Goal: Information Seeking & Learning: Learn about a topic

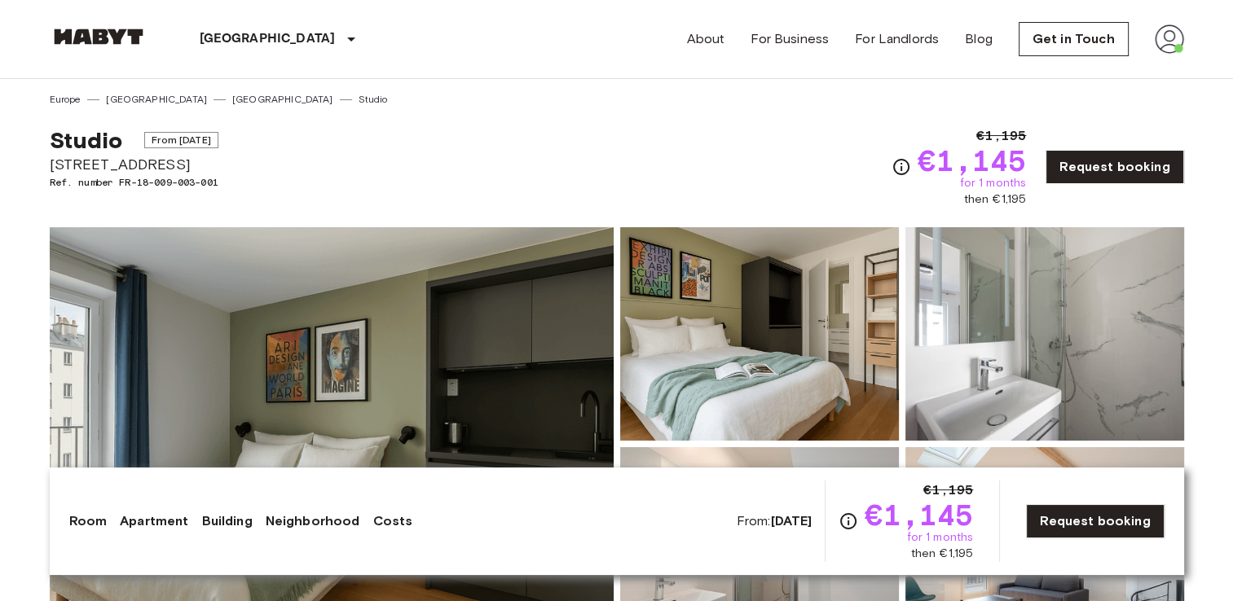
click at [571, 160] on div "Studio From [DATE][STREET_ADDRESS]. number FR-18-009-003-001 €1,195 €1,145 for …" at bounding box center [617, 157] width 1135 height 101
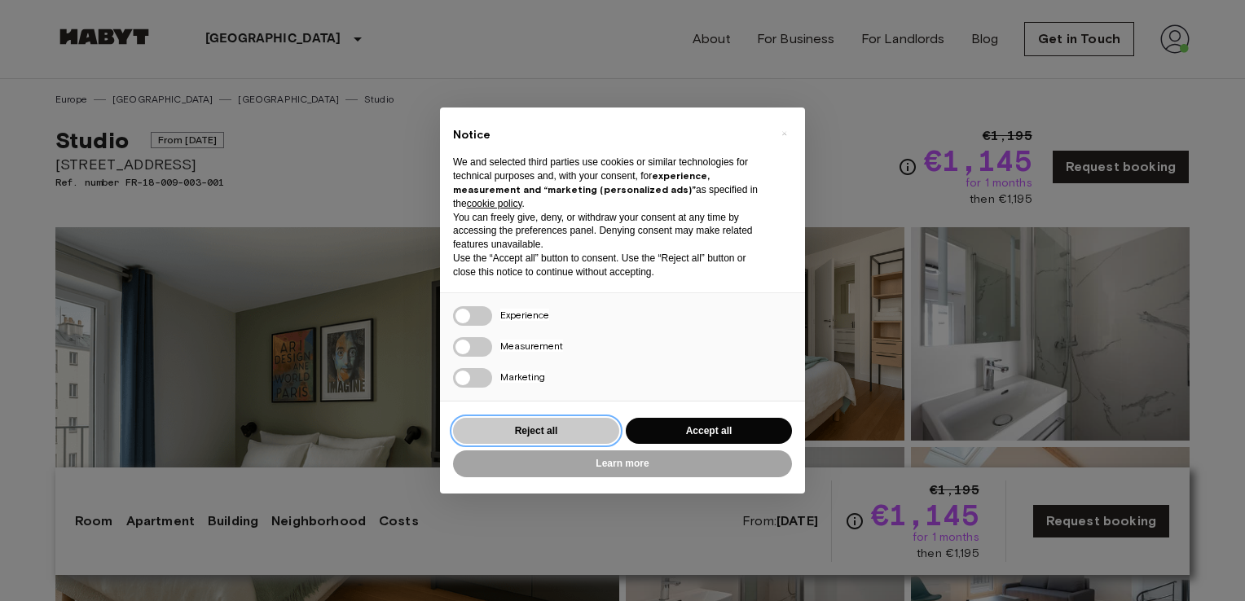
click at [493, 426] on button "Reject all" at bounding box center [536, 431] width 166 height 27
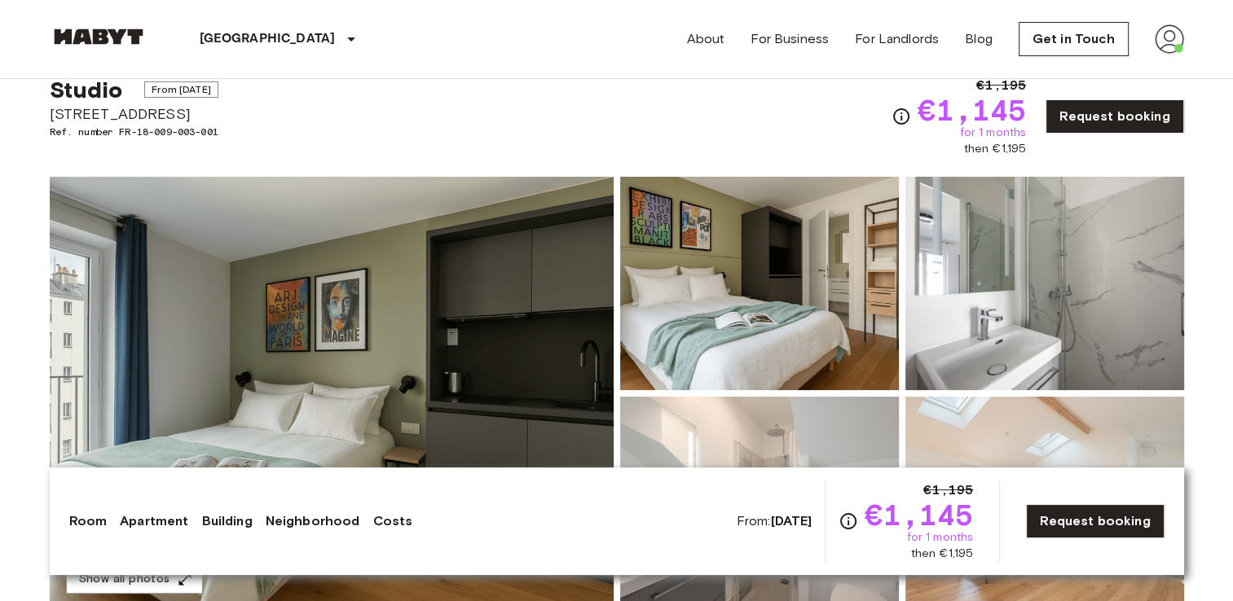
scroll to position [95, 0]
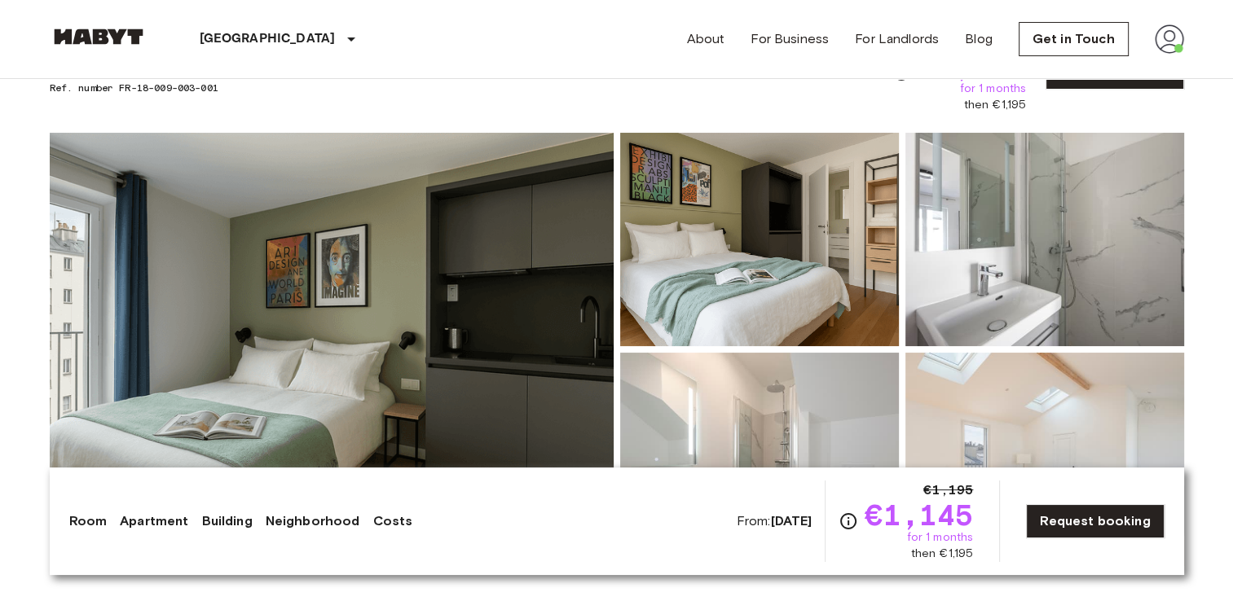
click at [493, 426] on img at bounding box center [332, 350] width 564 height 434
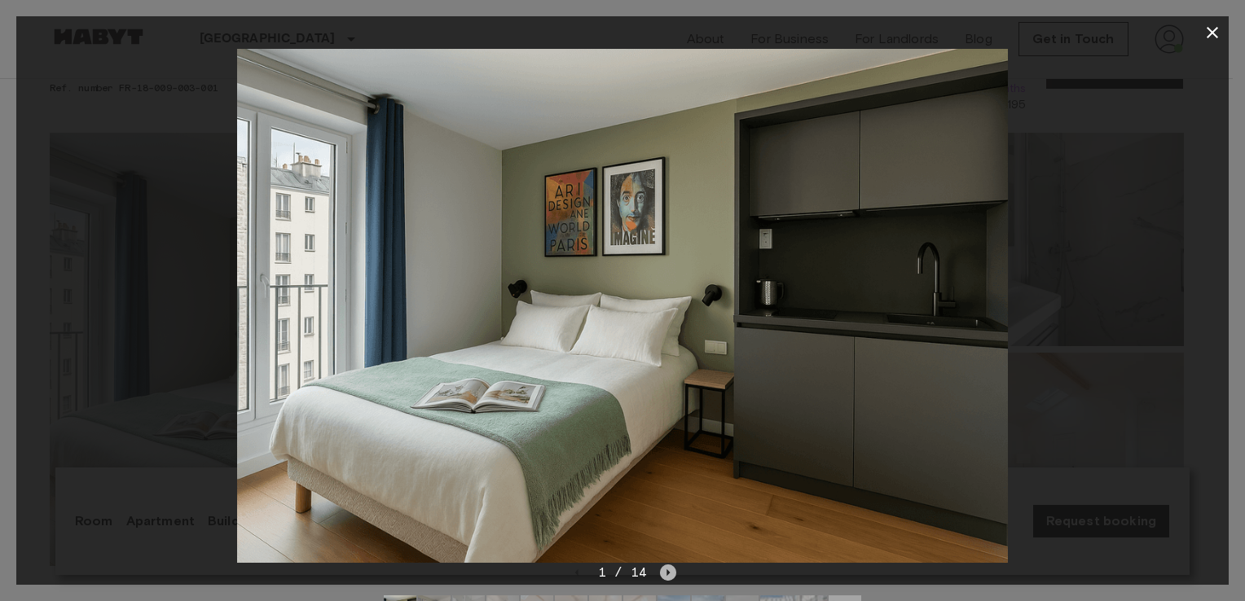
click at [662, 578] on icon "Next image" at bounding box center [668, 573] width 16 height 16
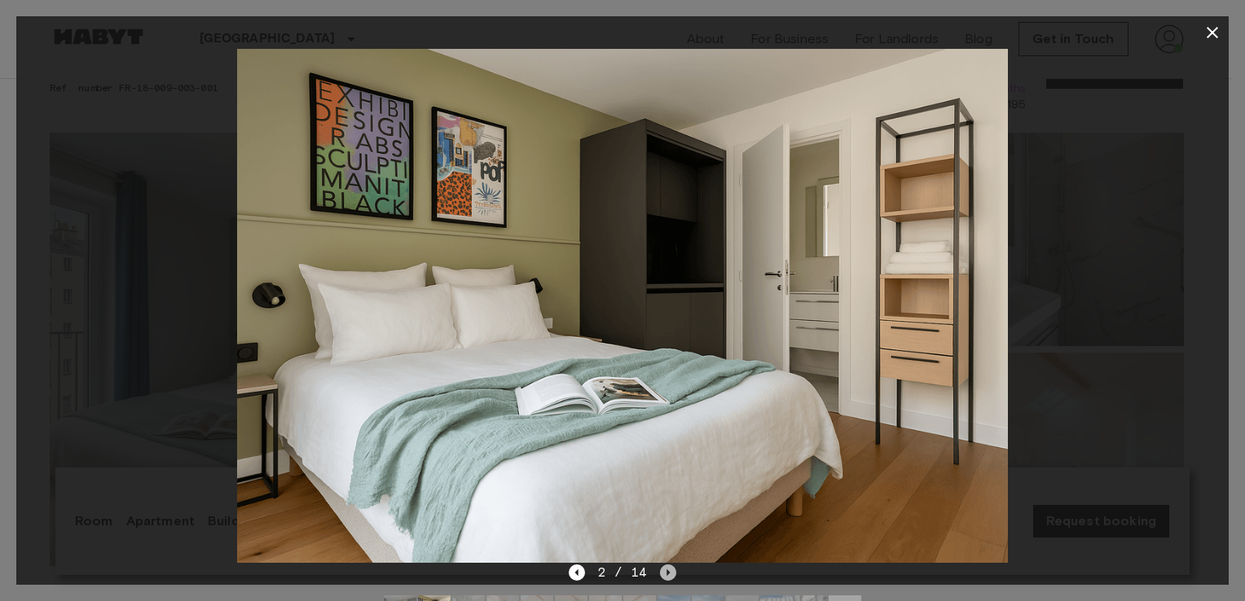
click at [662, 578] on icon "Next image" at bounding box center [668, 573] width 16 height 16
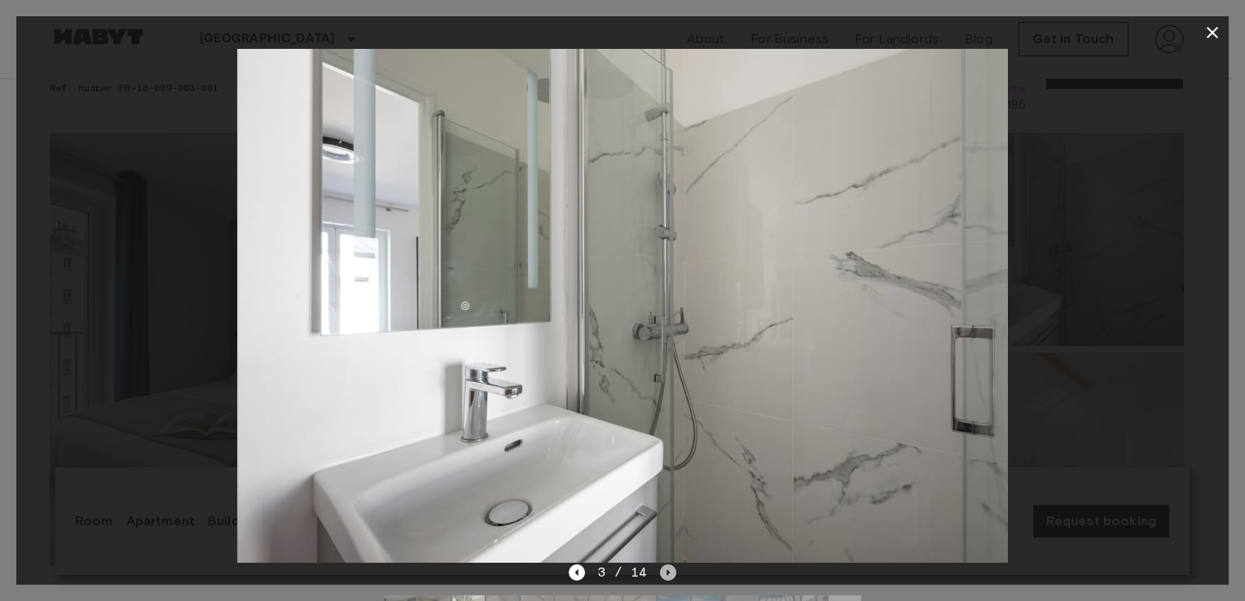
click at [662, 578] on icon "Next image" at bounding box center [668, 573] width 16 height 16
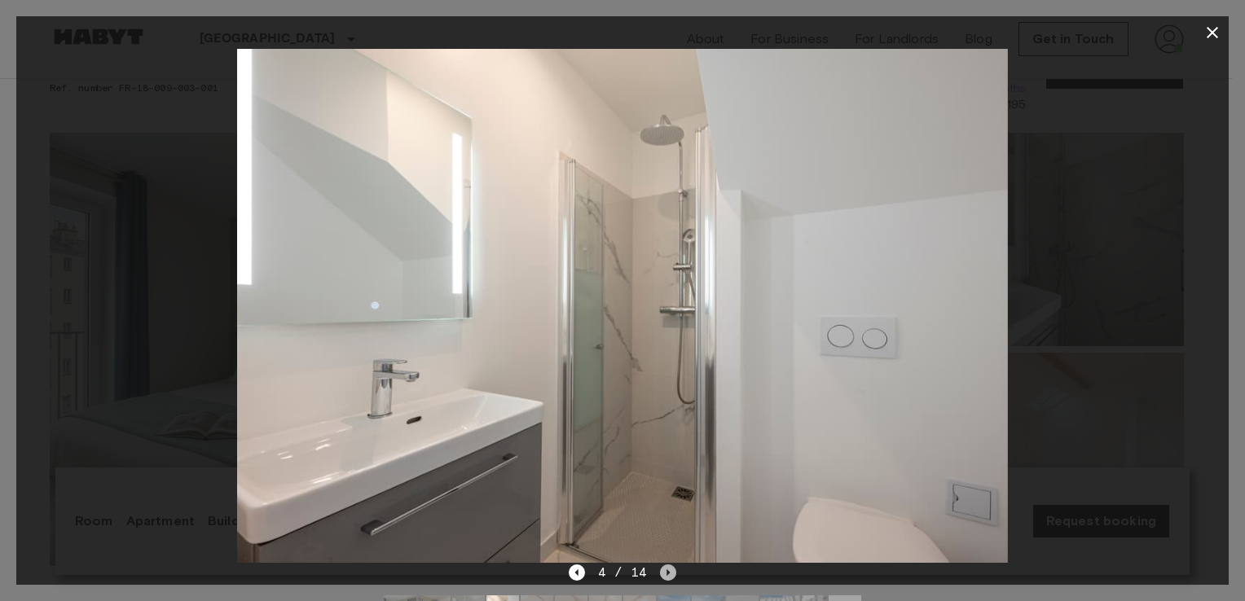
click at [662, 578] on icon "Next image" at bounding box center [668, 573] width 16 height 16
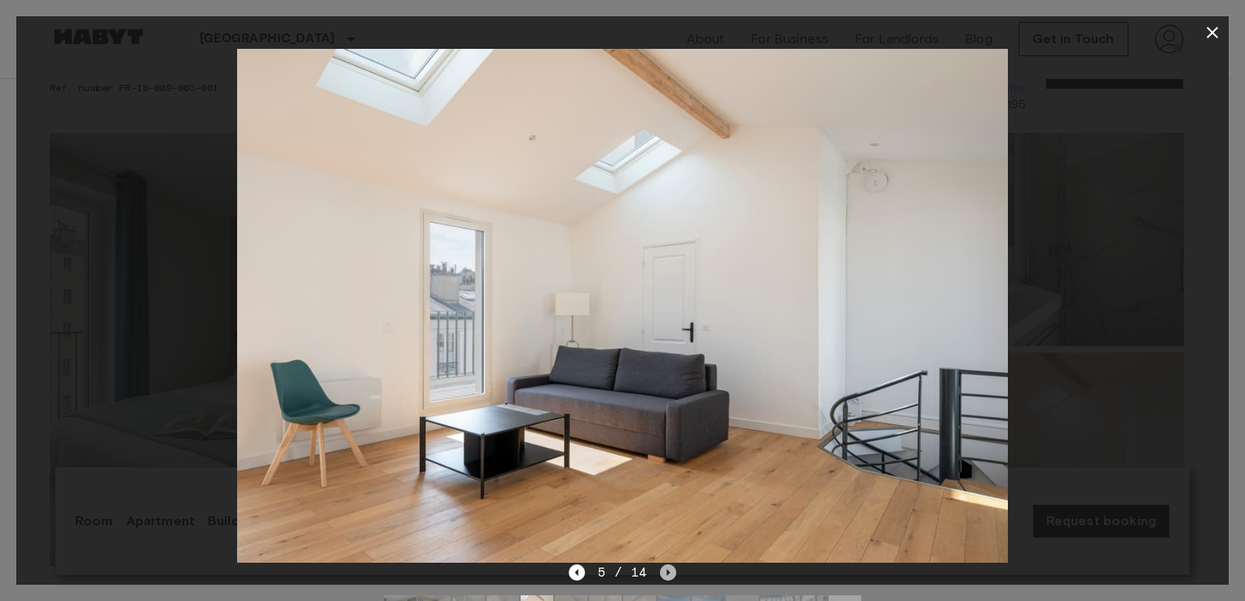
click at [665, 576] on icon "Next image" at bounding box center [668, 573] width 16 height 16
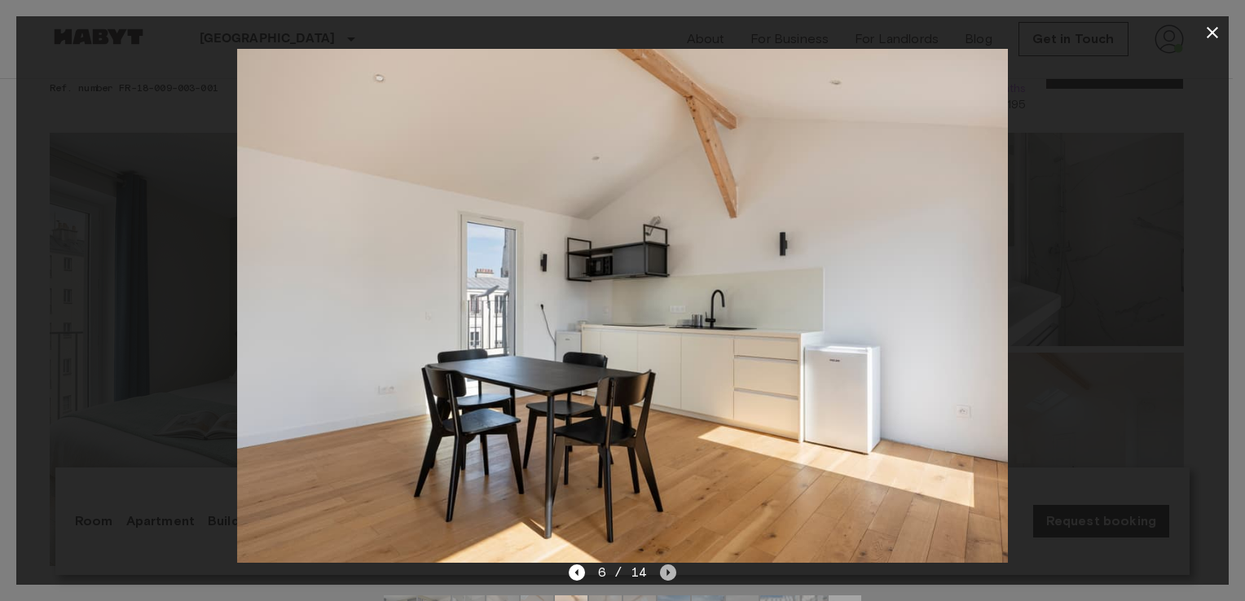
click at [665, 576] on icon "Next image" at bounding box center [668, 573] width 16 height 16
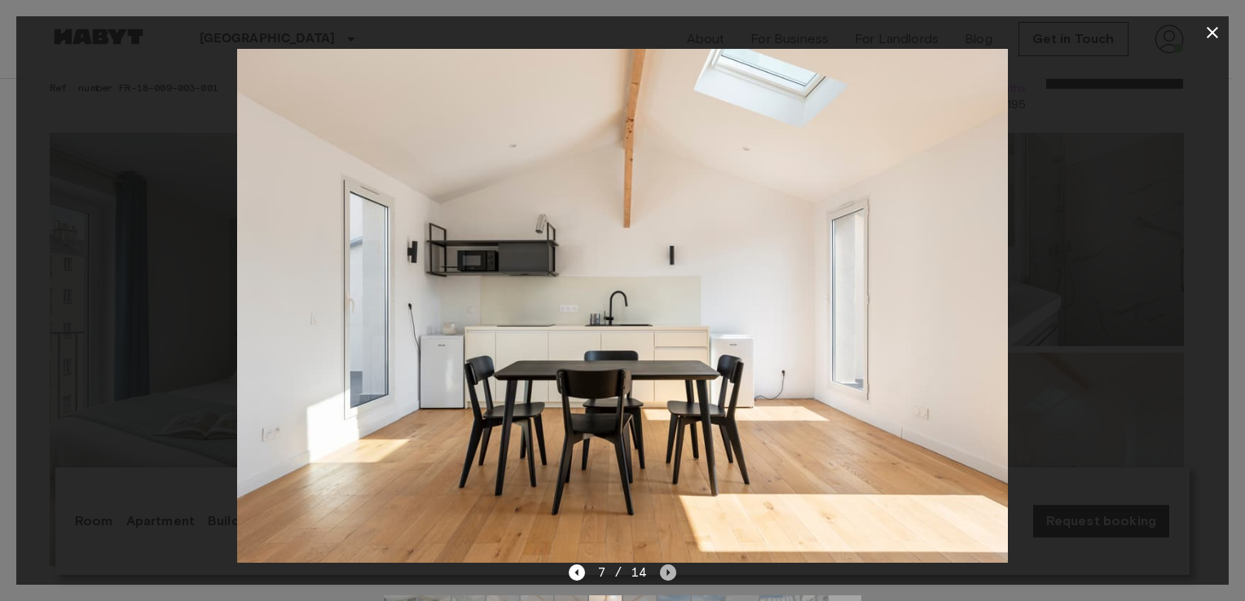
click at [665, 576] on icon "Next image" at bounding box center [668, 573] width 16 height 16
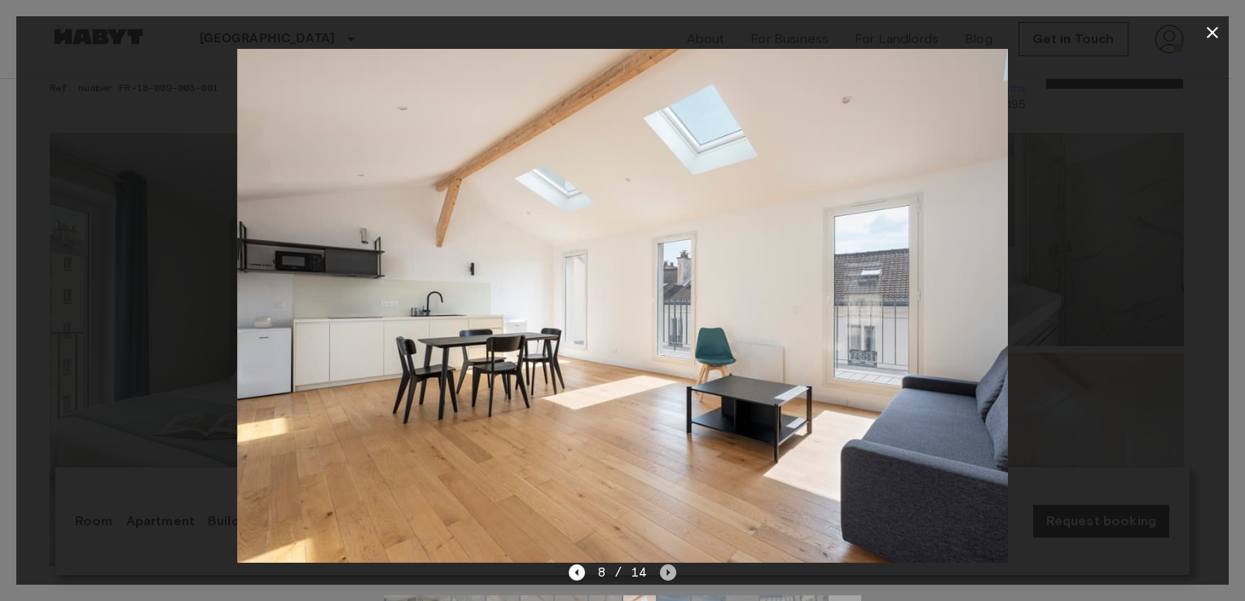
click at [665, 576] on icon "Next image" at bounding box center [668, 573] width 16 height 16
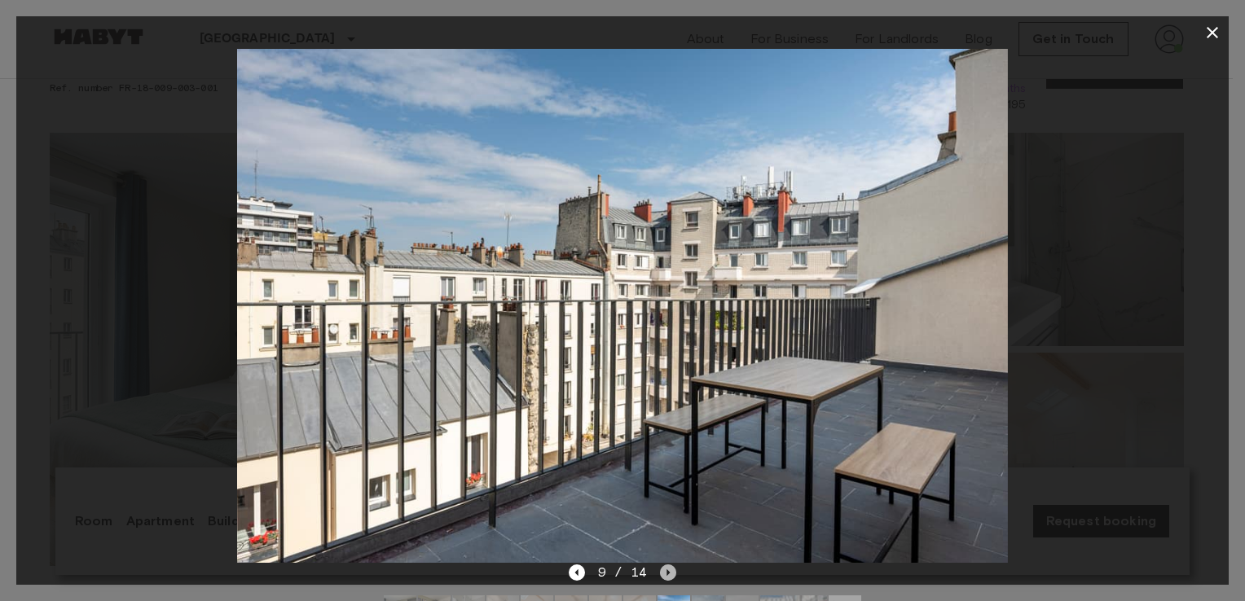
click at [665, 576] on icon "Next image" at bounding box center [668, 573] width 16 height 16
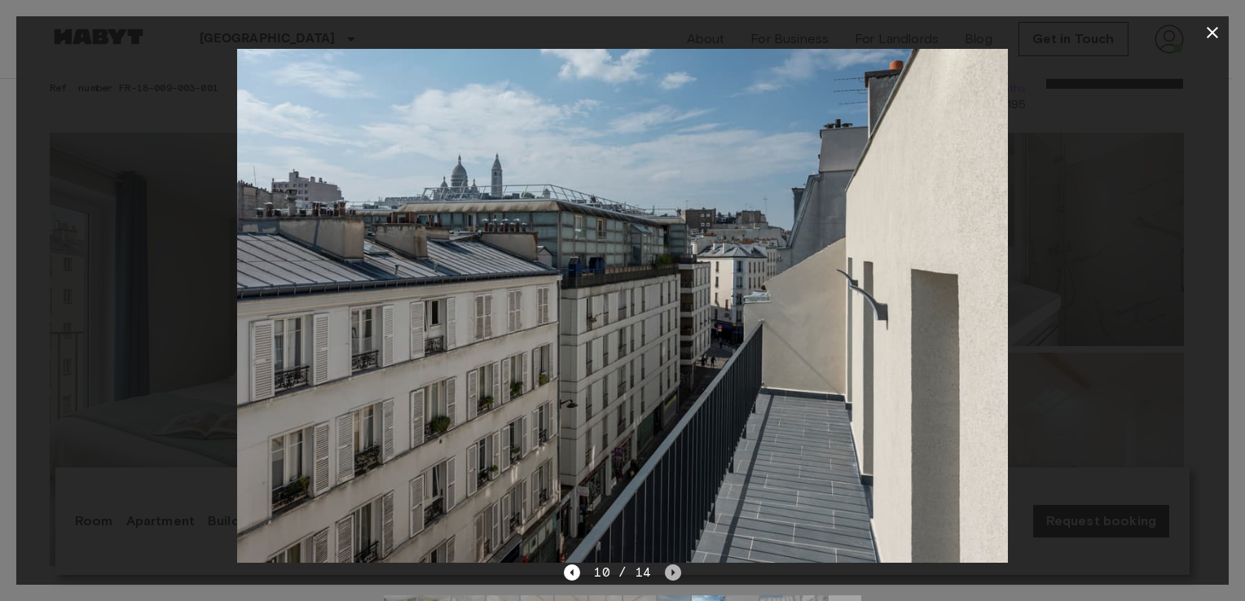
click at [665, 576] on icon "Next image" at bounding box center [673, 573] width 16 height 16
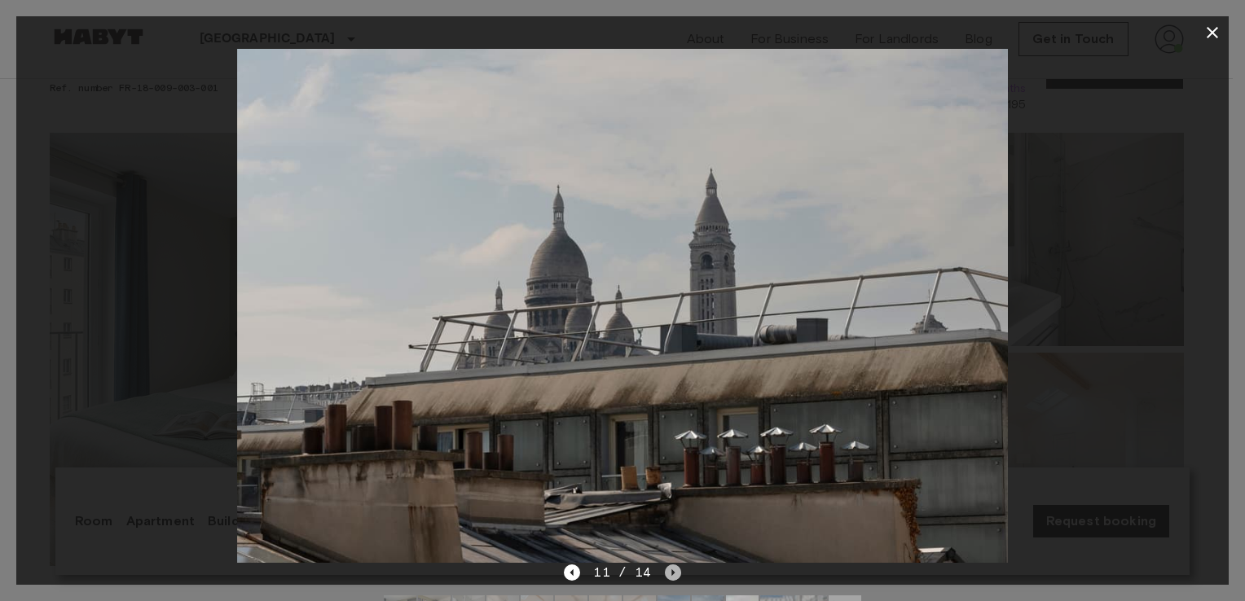
click at [665, 576] on icon "Next image" at bounding box center [673, 573] width 16 height 16
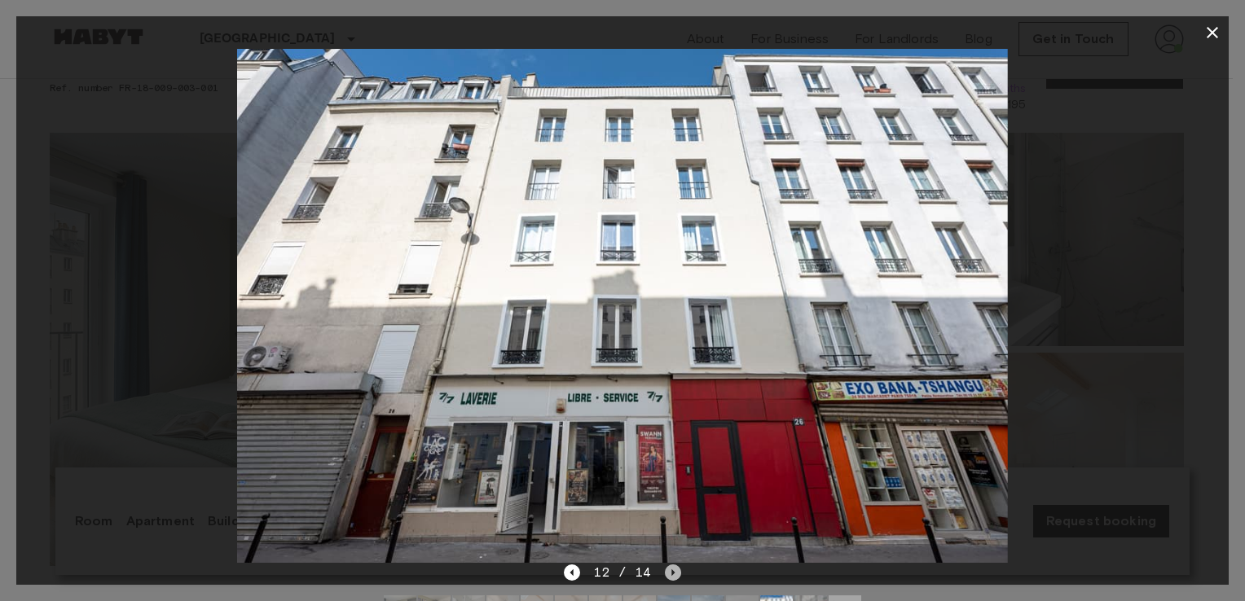
click at [672, 575] on icon "Next image" at bounding box center [673, 573] width 16 height 16
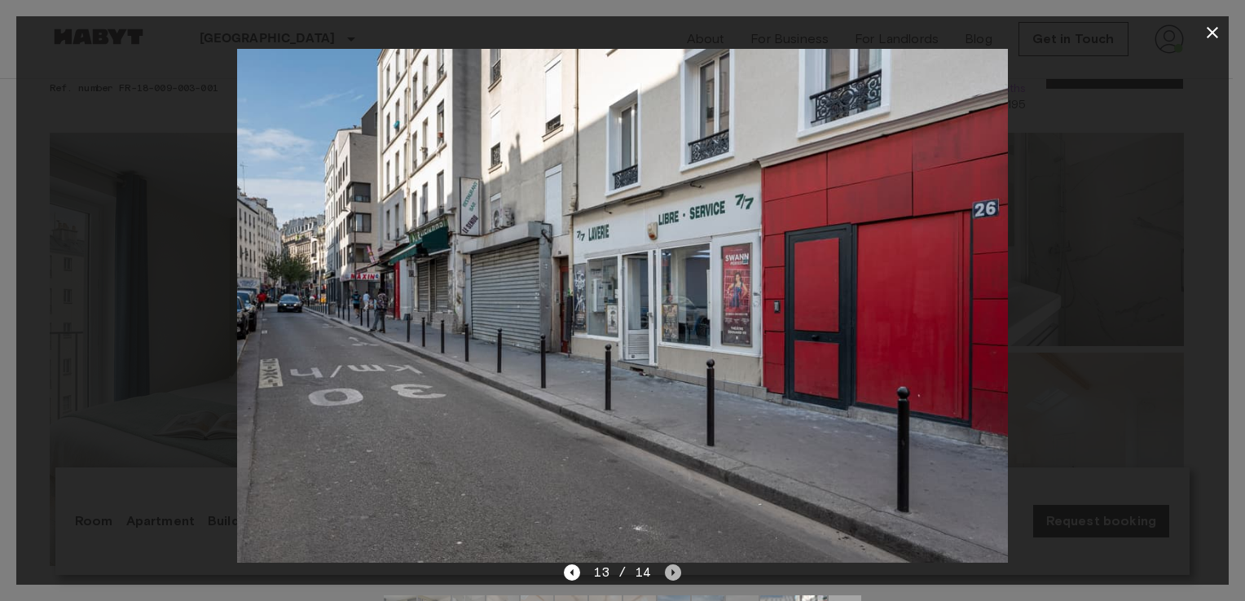
click at [672, 575] on icon "Next image" at bounding box center [673, 573] width 16 height 16
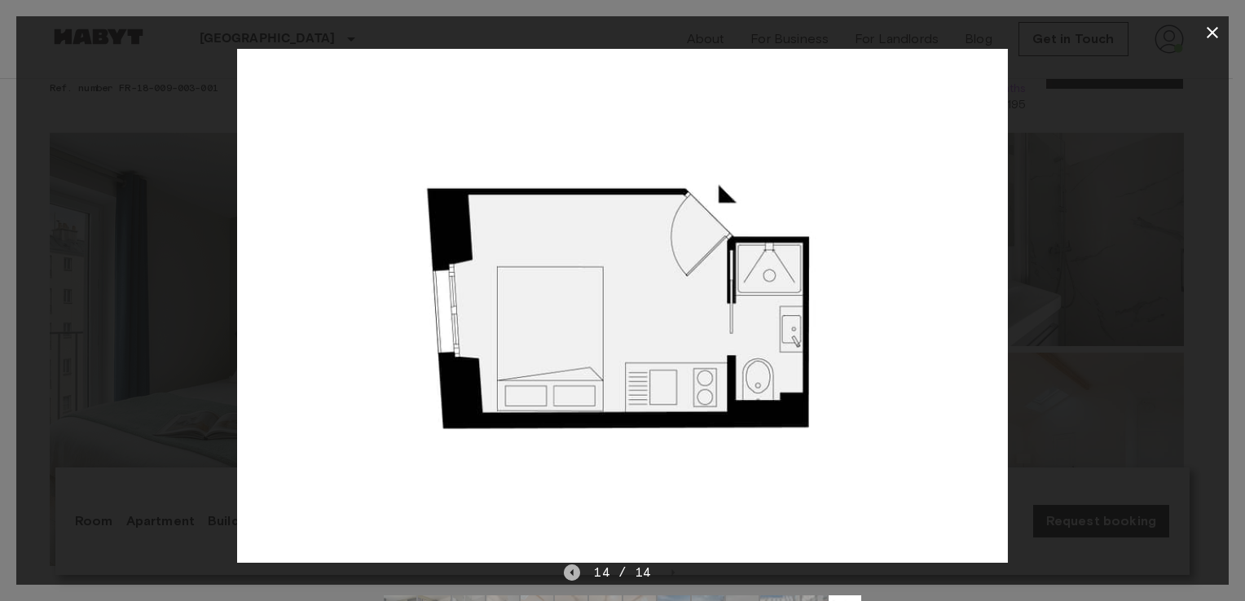
click at [574, 573] on icon "Previous image" at bounding box center [572, 573] width 3 height 7
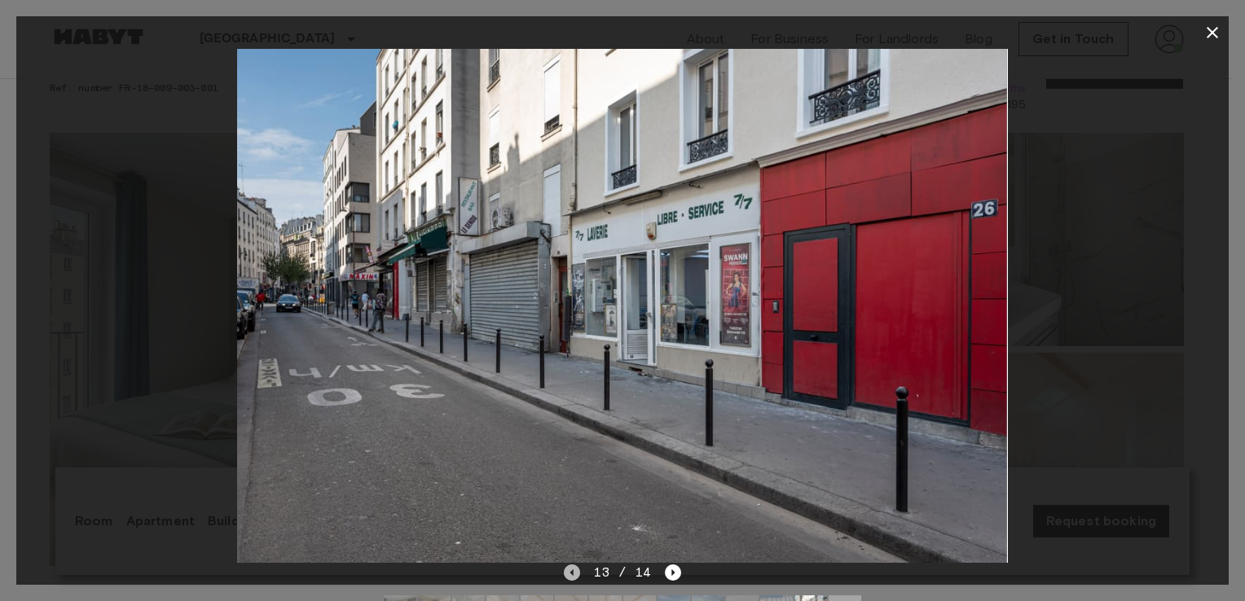
click at [574, 573] on icon "Previous image" at bounding box center [572, 573] width 3 height 7
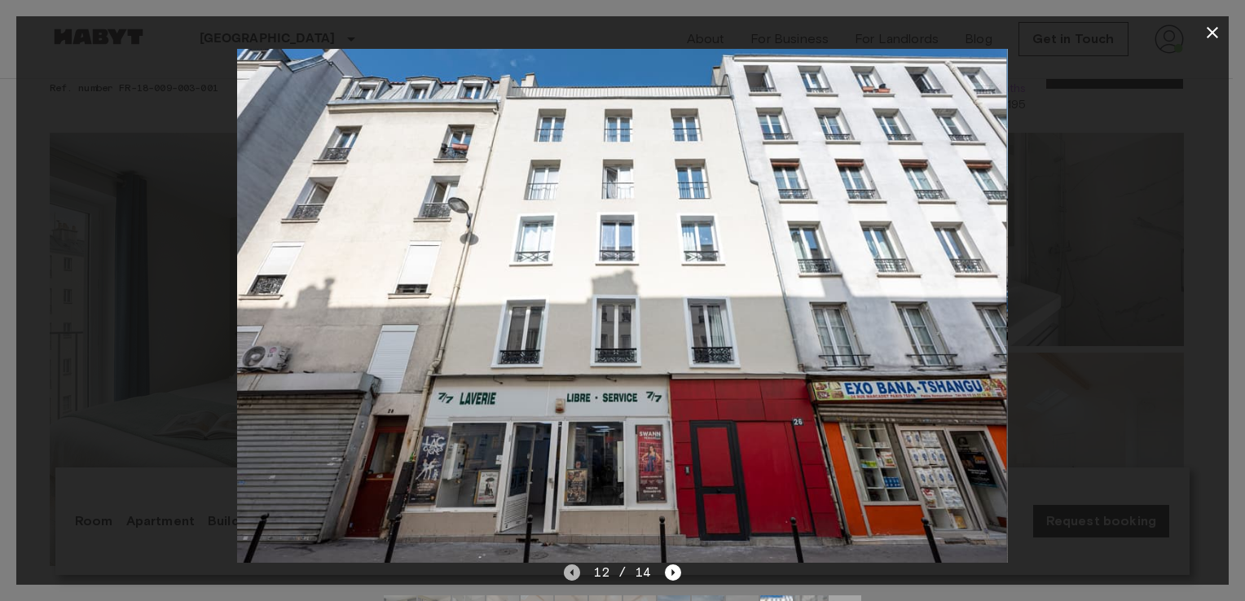
click at [574, 573] on icon "Previous image" at bounding box center [572, 573] width 3 height 7
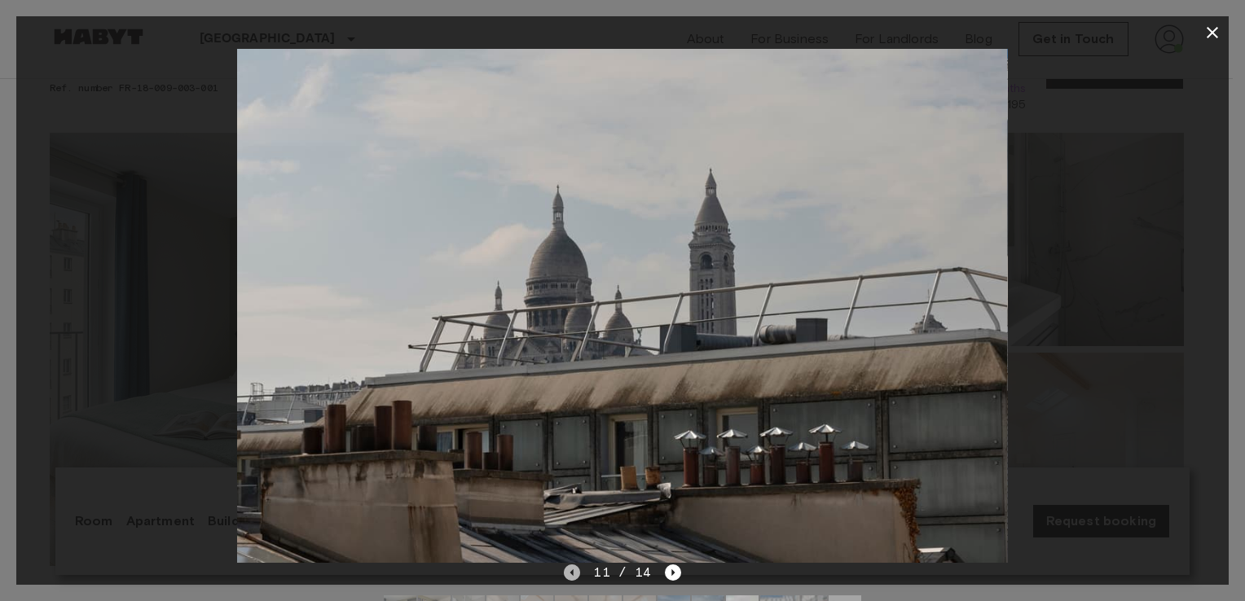
click at [574, 573] on icon "Previous image" at bounding box center [572, 573] width 3 height 7
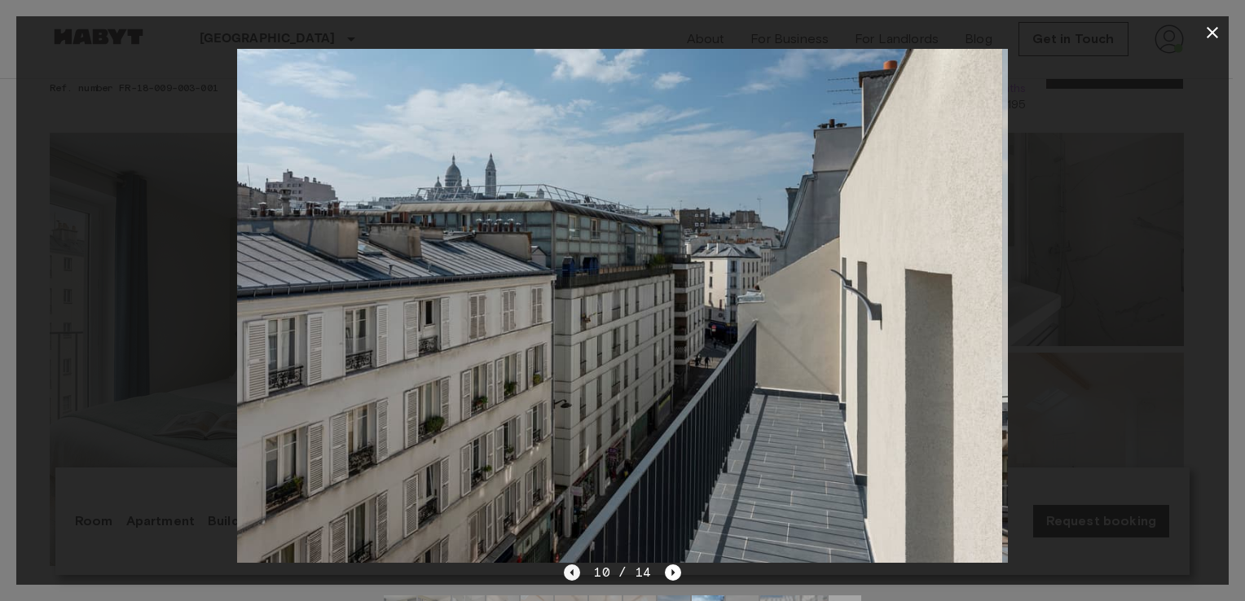
click at [574, 573] on icon "Previous image" at bounding box center [572, 573] width 3 height 7
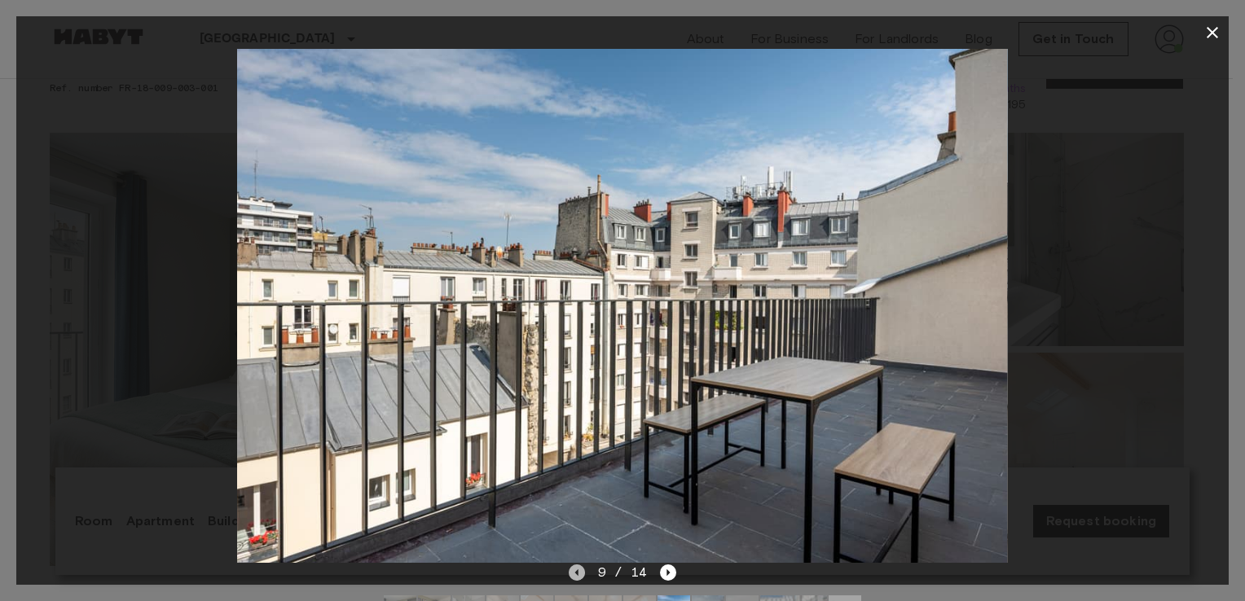
click at [574, 573] on icon "Previous image" at bounding box center [577, 573] width 16 height 16
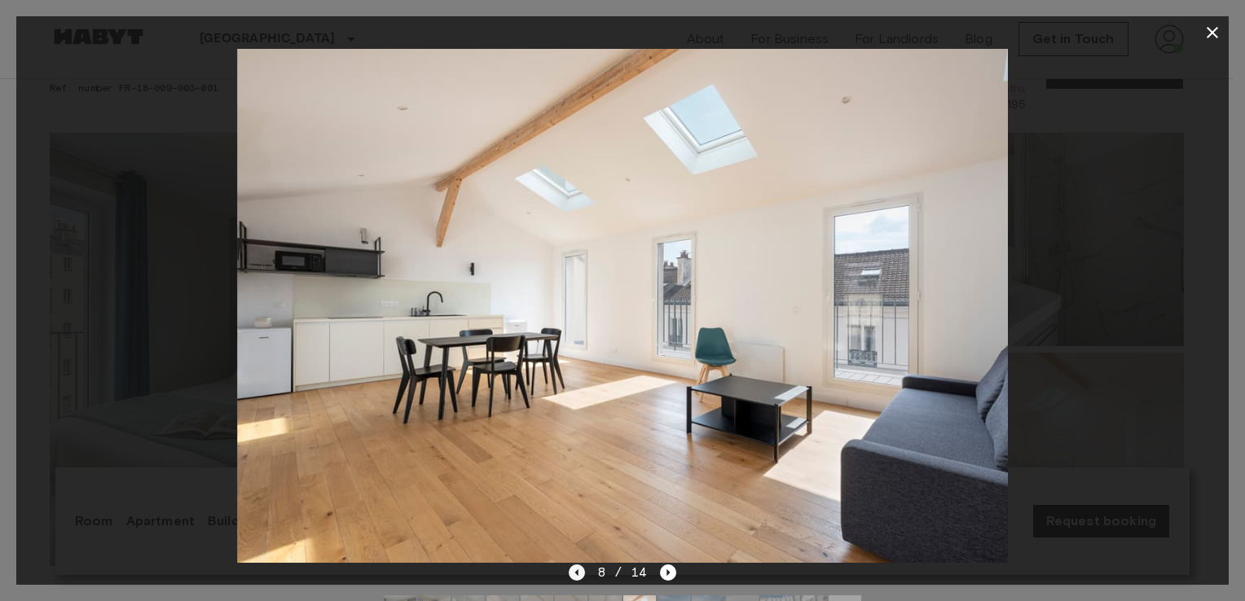
click at [574, 573] on icon "Previous image" at bounding box center [577, 573] width 16 height 16
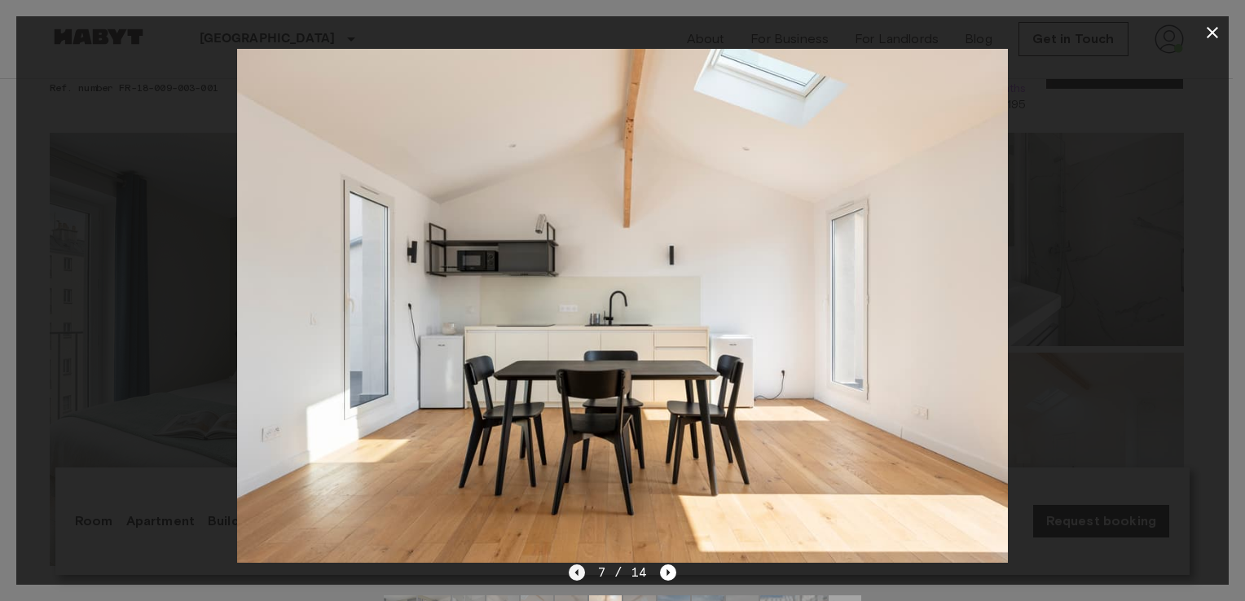
click at [574, 573] on icon "Previous image" at bounding box center [577, 573] width 16 height 16
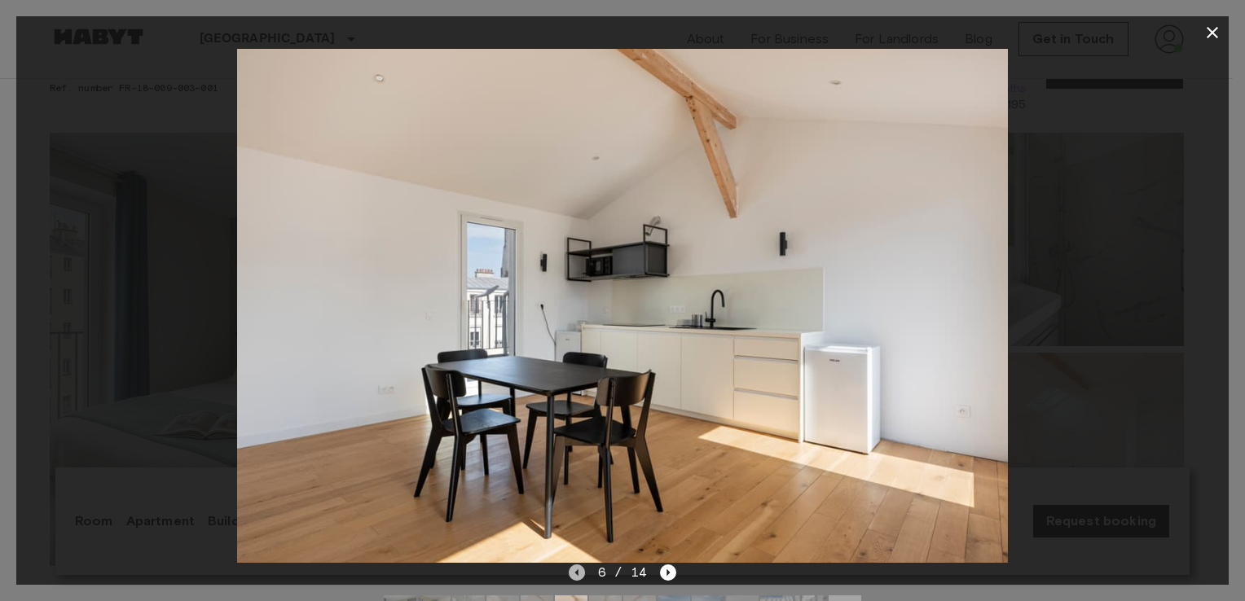
click at [574, 573] on icon "Previous image" at bounding box center [577, 573] width 16 height 16
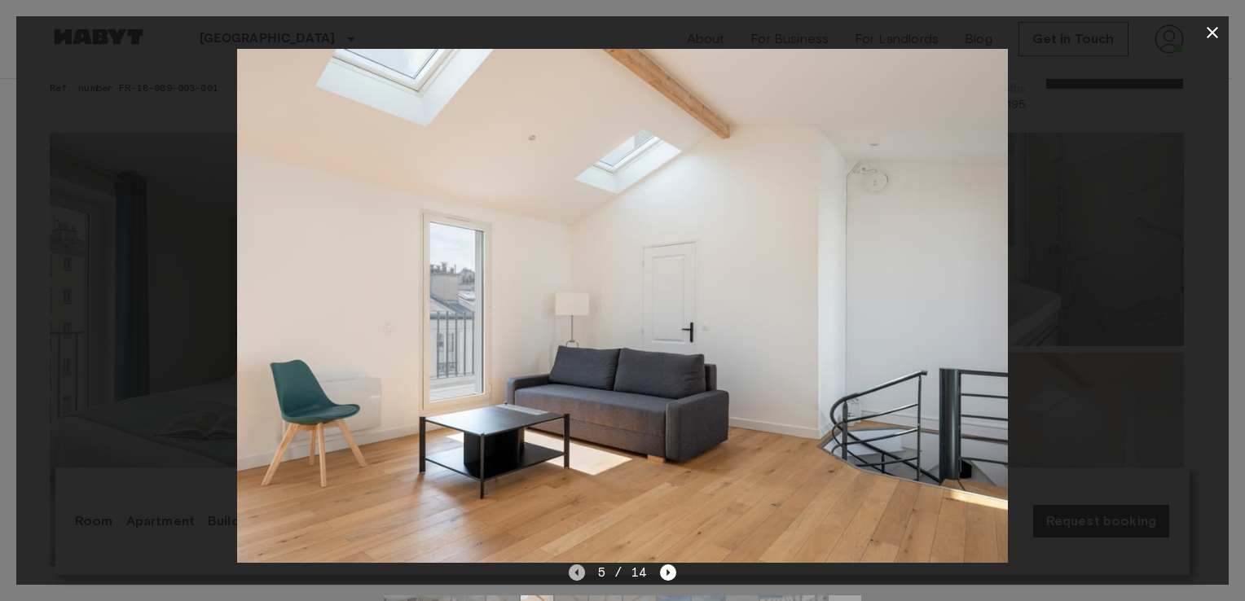
click at [574, 573] on icon "Previous image" at bounding box center [577, 573] width 16 height 16
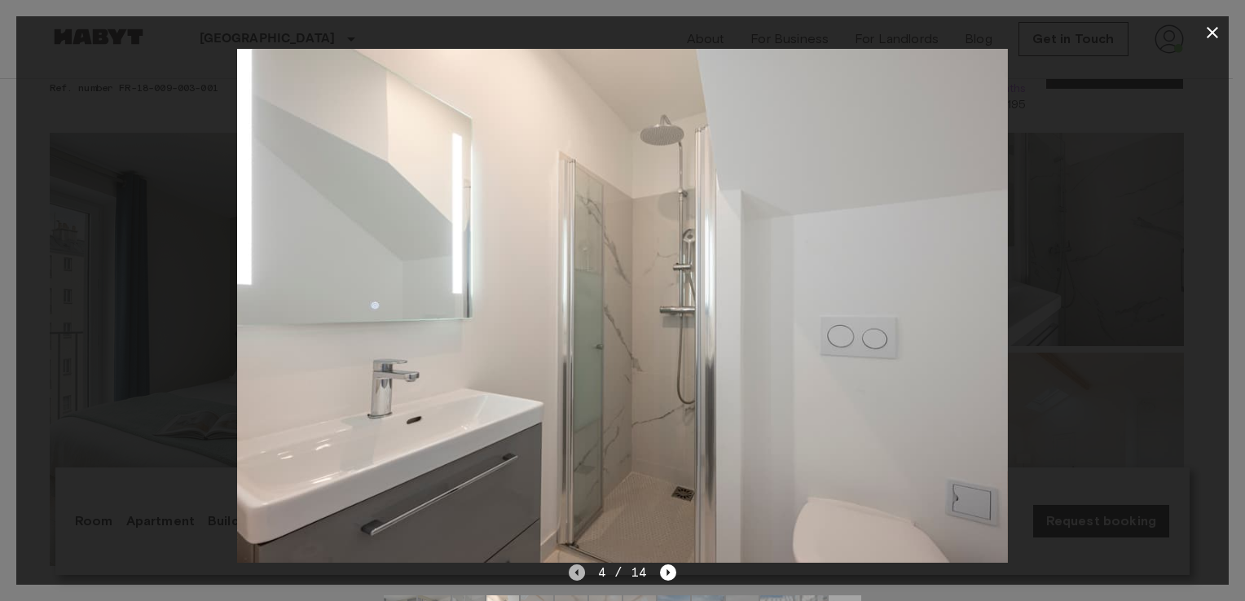
click at [574, 573] on icon "Previous image" at bounding box center [577, 573] width 16 height 16
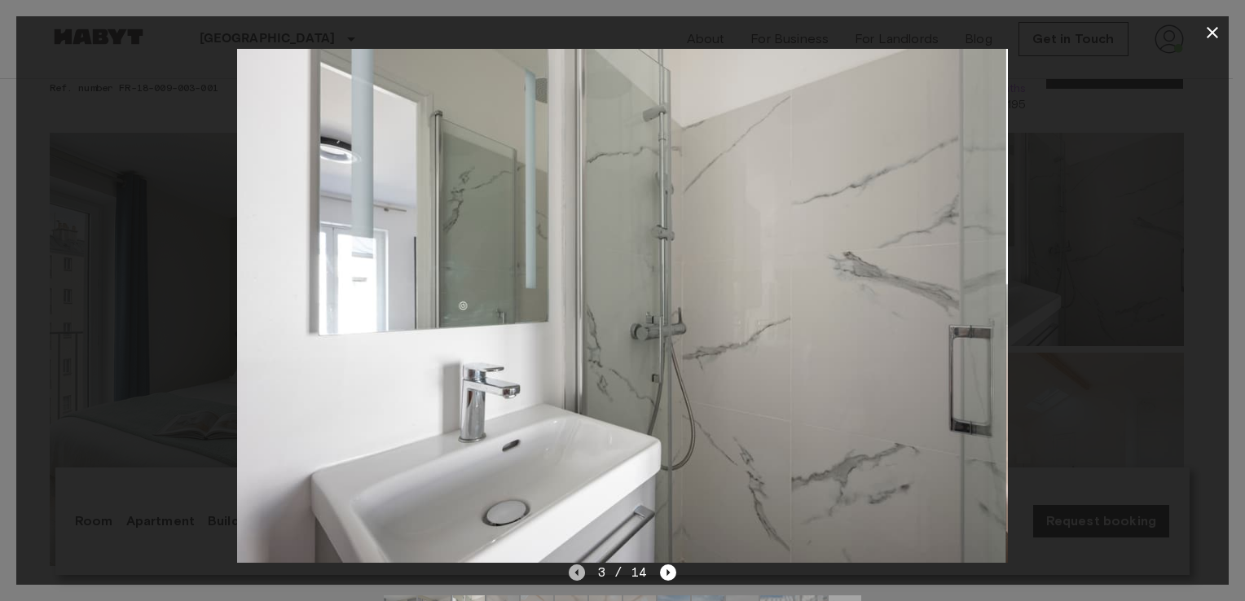
click at [574, 573] on icon "Previous image" at bounding box center [577, 573] width 16 height 16
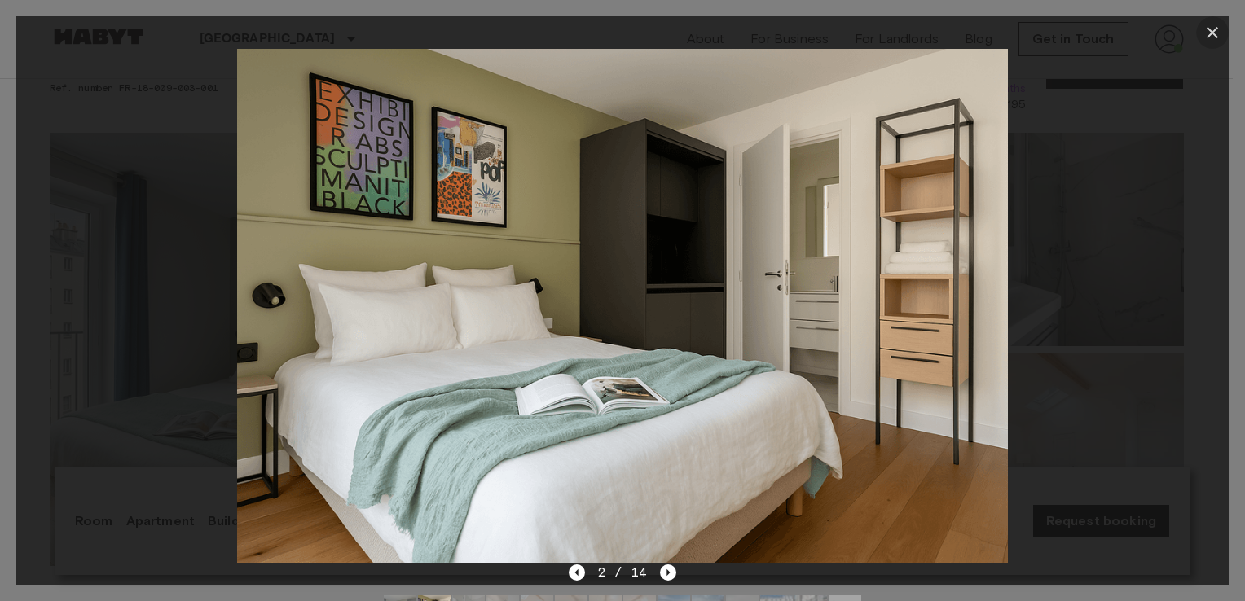
click at [1208, 35] on icon "button" at bounding box center [1213, 33] width 20 height 20
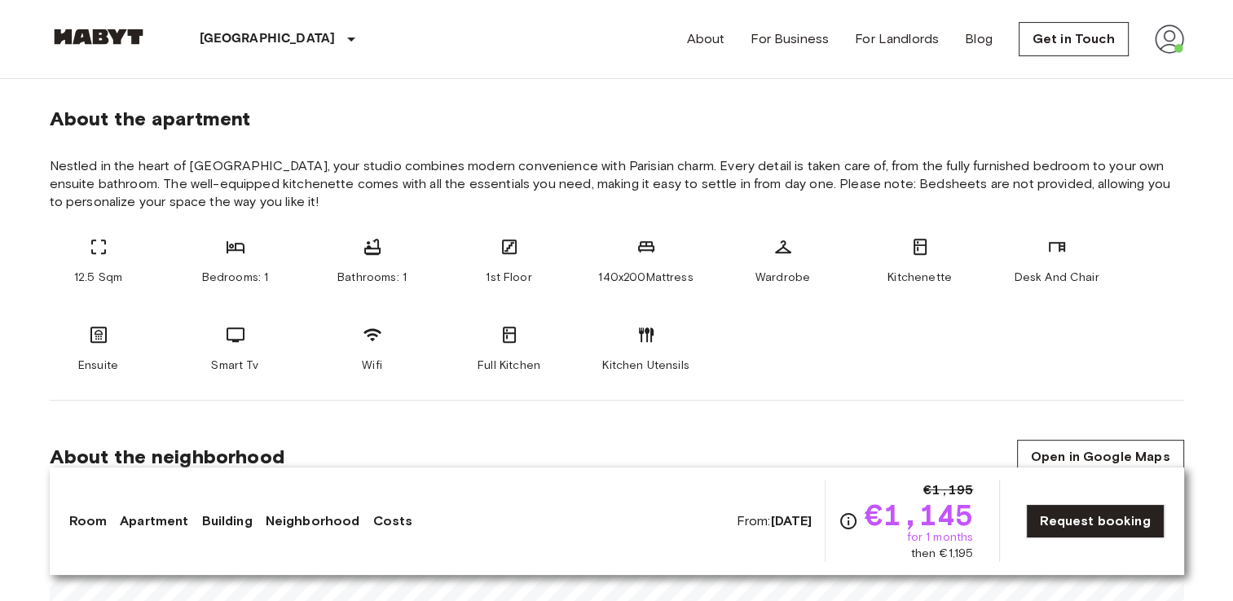
scroll to position [593, 0]
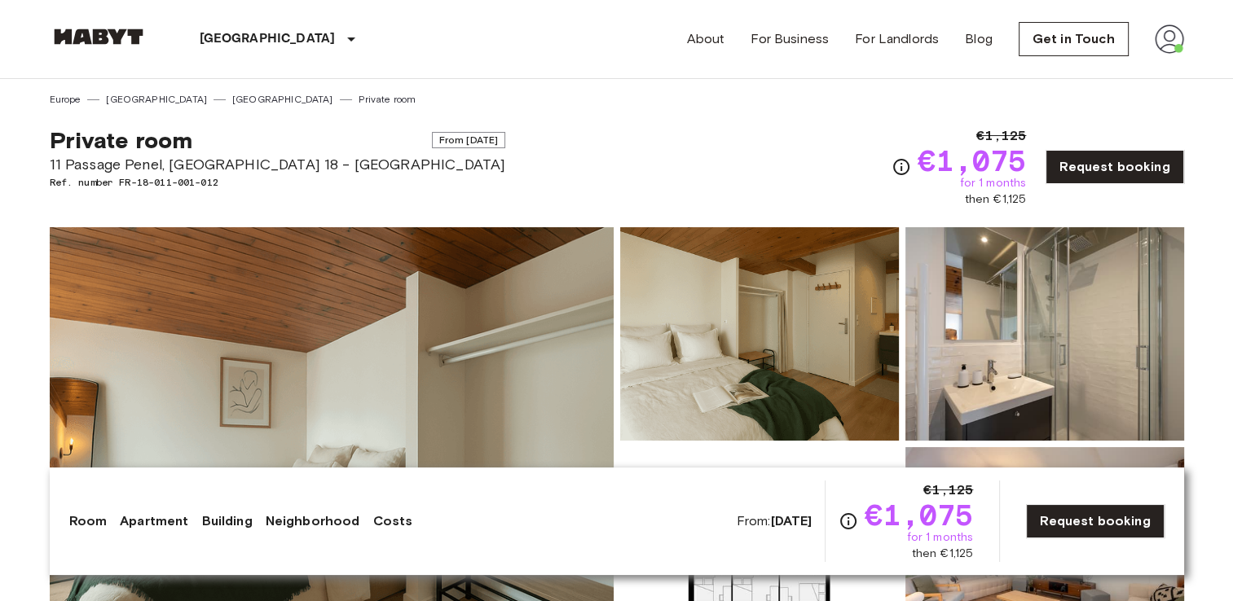
click at [491, 349] on img at bounding box center [332, 444] width 564 height 434
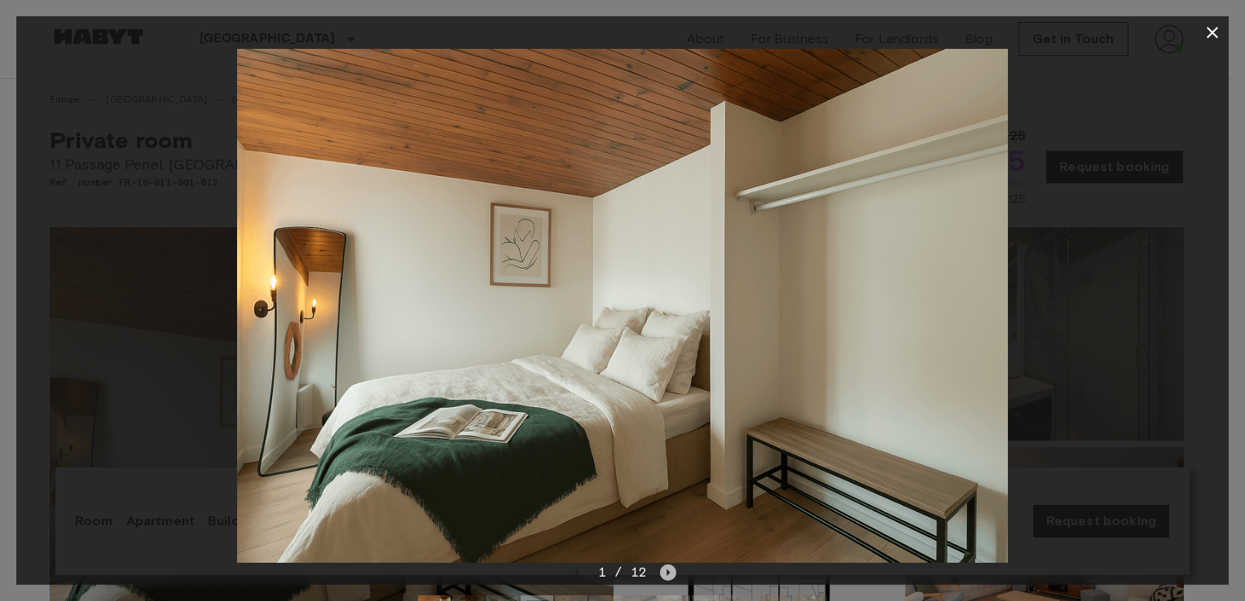
click at [668, 570] on icon "Next image" at bounding box center [669, 573] width 3 height 7
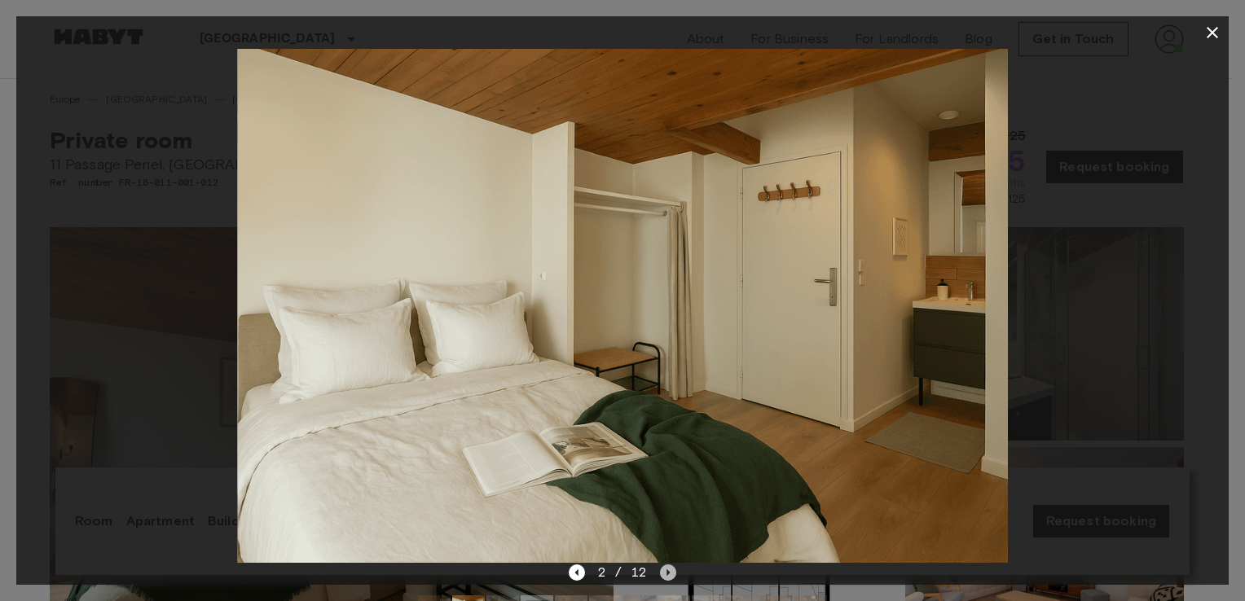
click at [668, 570] on icon "Next image" at bounding box center [669, 573] width 3 height 7
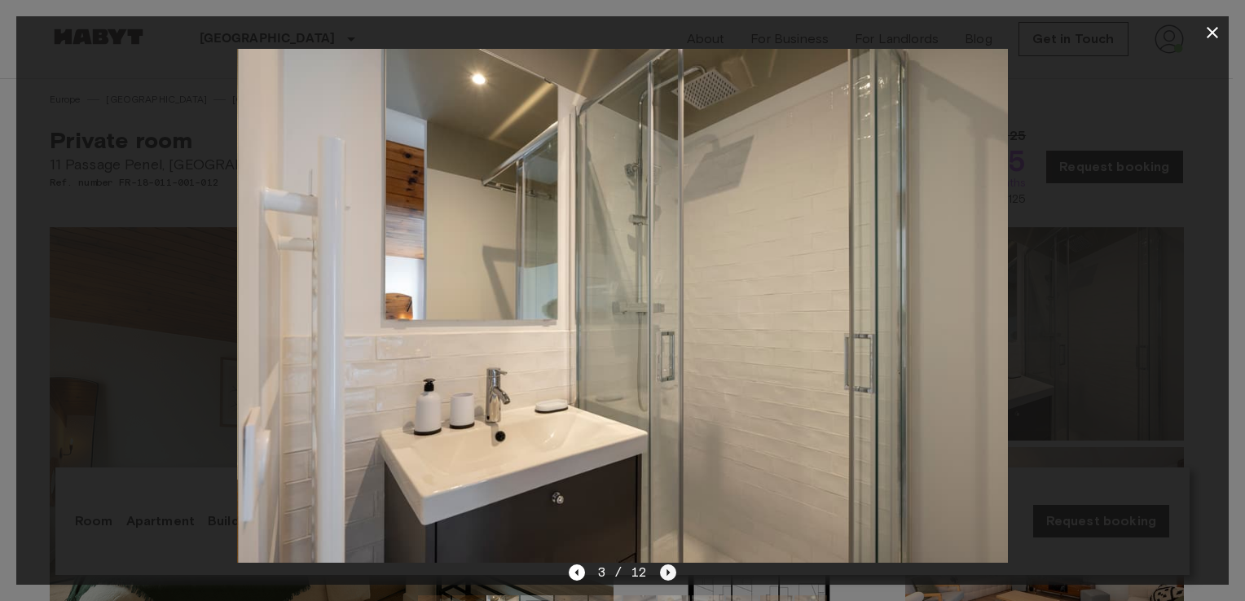
click at [668, 570] on icon "Next image" at bounding box center [669, 573] width 3 height 7
